Goal: Transaction & Acquisition: Purchase product/service

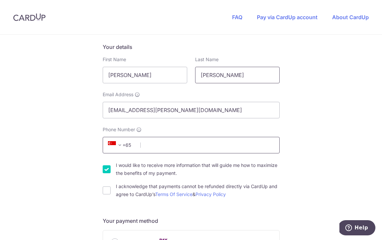
type input "[PERSON_NAME]"
type input "86181096"
click at [104, 168] on input "I would like to receive more information that will guide me how to maximize the…" at bounding box center [107, 169] width 8 height 8
checkbox input "false"
click at [104, 190] on input "I acknowledge that payments cannot be refunded directly via CardUp and agree to…" at bounding box center [107, 190] width 8 height 8
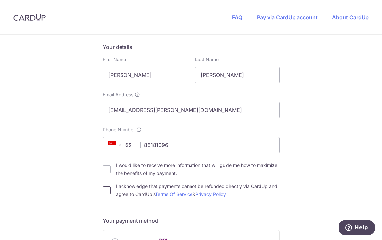
checkbox input "true"
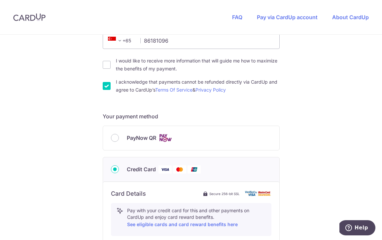
scroll to position [215, 0]
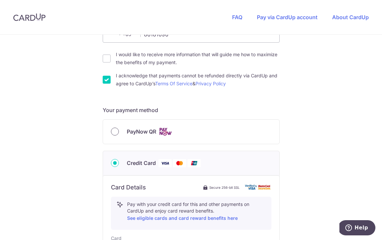
click at [114, 130] on input "PayNow QR" at bounding box center [115, 131] width 8 height 8
radio input "true"
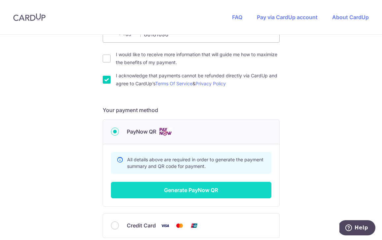
click at [193, 194] on button "Generate PayNow QR" at bounding box center [191, 190] width 160 height 17
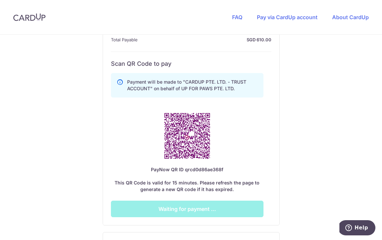
scroll to position [349, 0]
